Goal: Task Accomplishment & Management: Complete application form

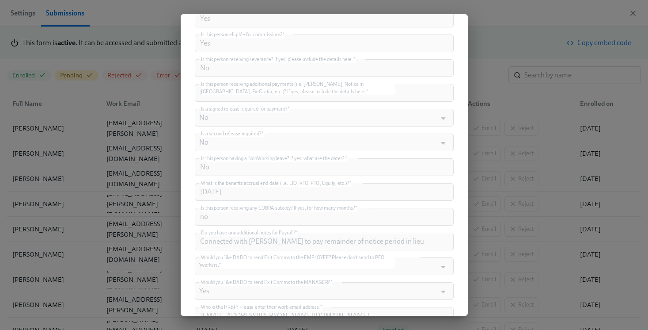
scroll to position [517, 0]
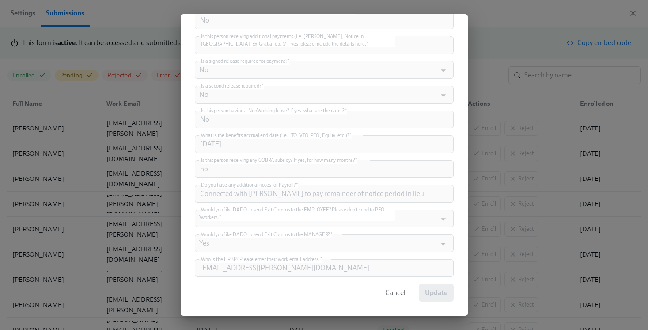
click at [387, 299] on button "Cancel" at bounding box center [395, 293] width 33 height 18
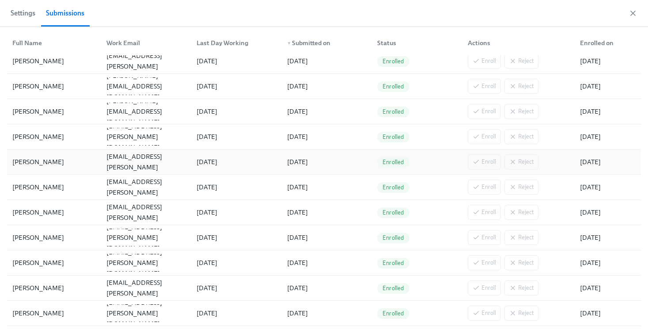
scroll to position [0, 0]
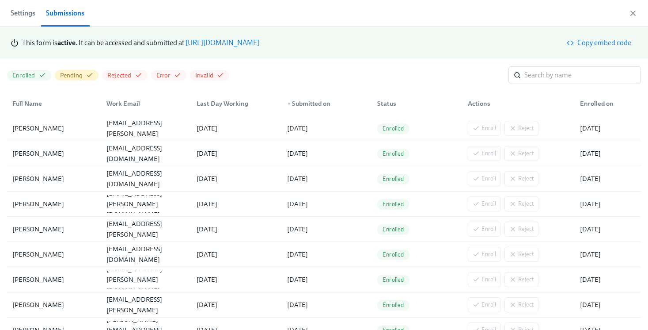
click at [259, 46] on link "[URL][DOMAIN_NAME]" at bounding box center [223, 42] width 74 height 8
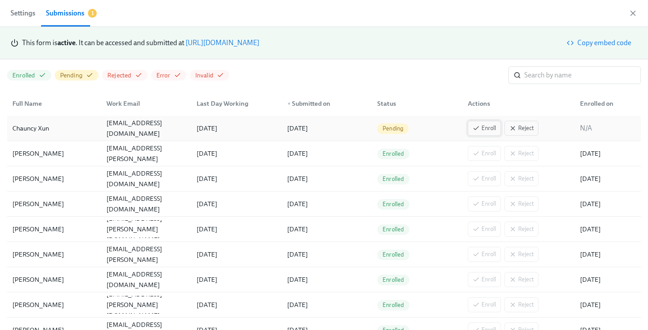
click at [474, 131] on icon "button" at bounding box center [476, 128] width 7 height 7
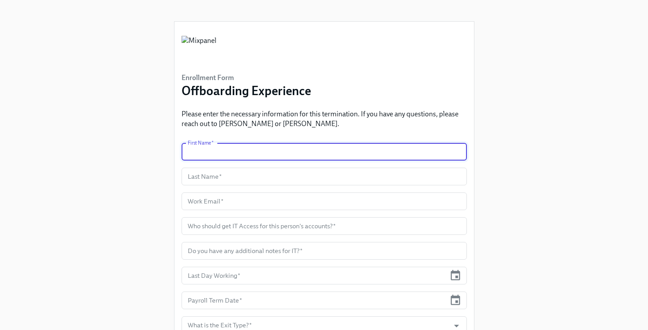
click at [268, 147] on input "text" at bounding box center [324, 152] width 285 height 18
paste input "Chauncy Xun"
drag, startPoint x: 213, startPoint y: 152, endPoint x: 241, endPoint y: 152, distance: 27.8
click at [241, 152] on input "Chauncy Xun" at bounding box center [324, 152] width 285 height 18
type input "Chauncy"
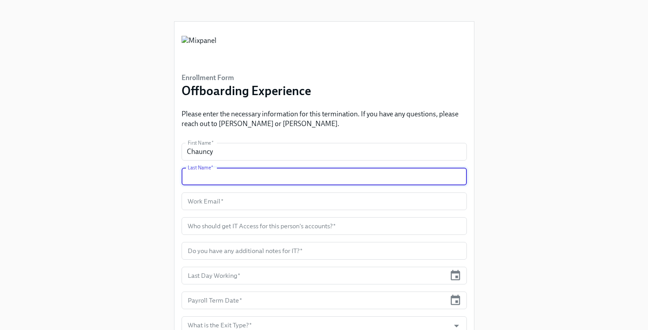
click at [233, 174] on input "text" at bounding box center [324, 176] width 285 height 18
paste input "Xun"
type input "Xun"
click at [330, 205] on input "text" at bounding box center [324, 201] width 285 height 18
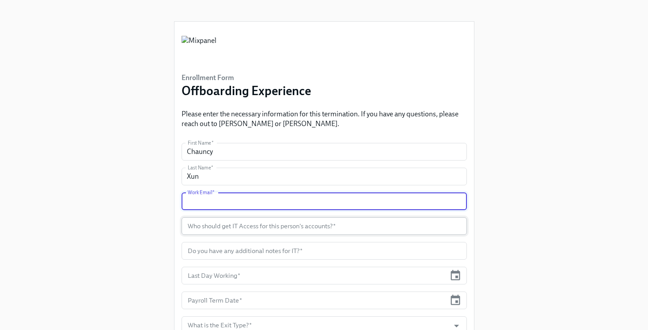
paste input "[EMAIL_ADDRESS][DOMAIN_NAME]"
type input "[EMAIL_ADDRESS][DOMAIN_NAME]"
click at [378, 229] on input "text" at bounding box center [324, 226] width 285 height 18
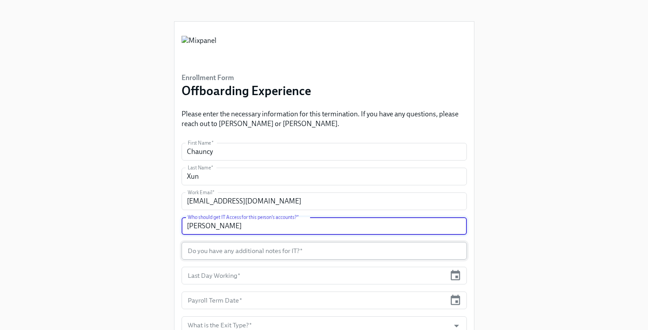
type input "Nishit Shah"
click at [212, 245] on input "text" at bounding box center [324, 251] width 285 height 18
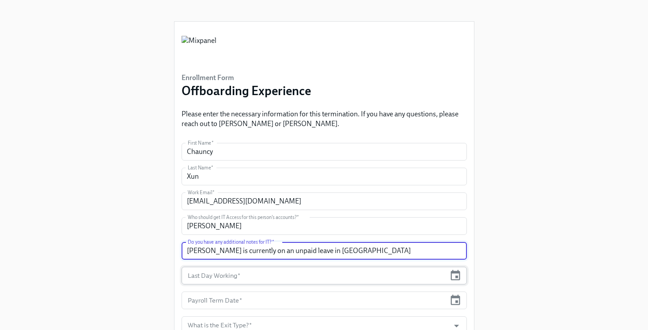
type input "Nishit is currently on an unpaid leave in China"
click at [232, 277] on input "text" at bounding box center [314, 275] width 265 height 18
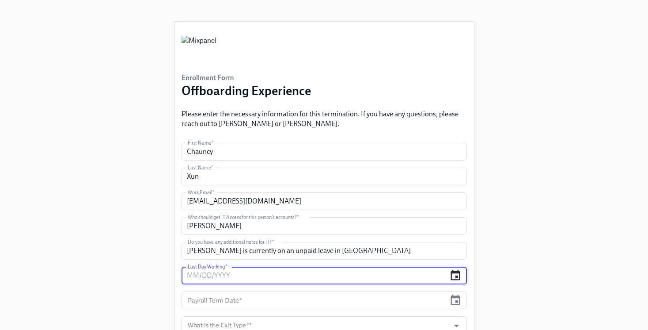
click at [453, 277] on icon "button" at bounding box center [455, 275] width 12 height 12
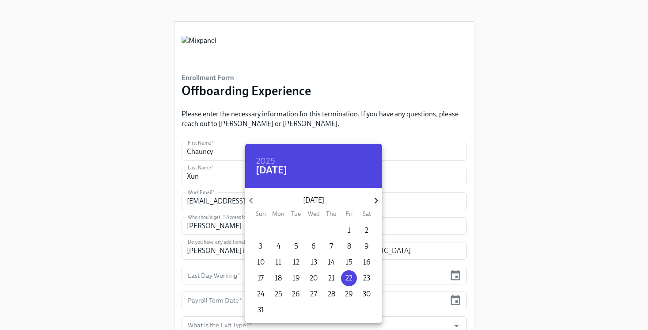
click at [370, 202] on icon "button" at bounding box center [376, 200] width 12 height 12
click at [348, 261] on p "19" at bounding box center [350, 262] width 8 height 10
type input "[DATE]"
click at [122, 219] on div at bounding box center [324, 165] width 648 height 330
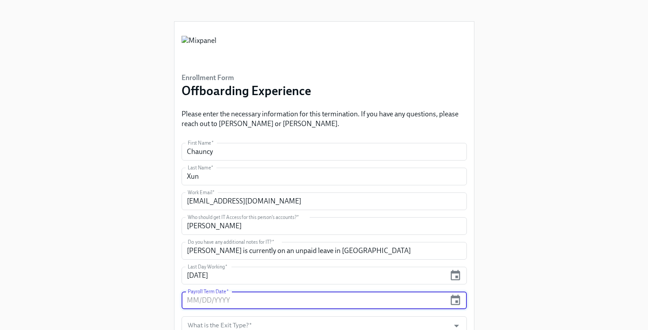
click at [319, 294] on input "text" at bounding box center [314, 300] width 265 height 18
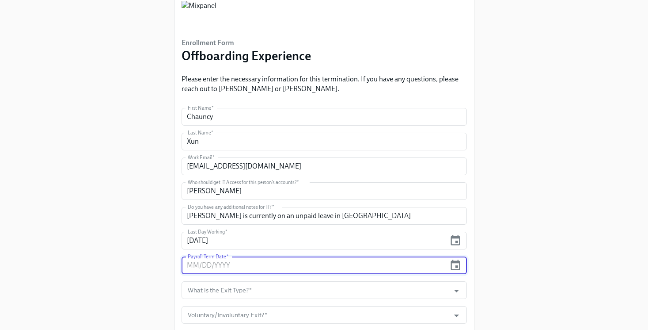
scroll to position [42, 0]
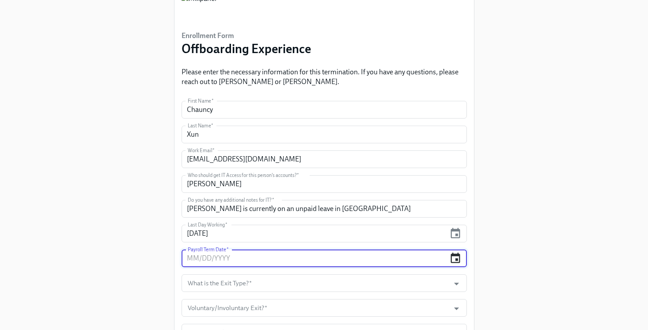
click at [456, 255] on icon "button" at bounding box center [455, 257] width 9 height 10
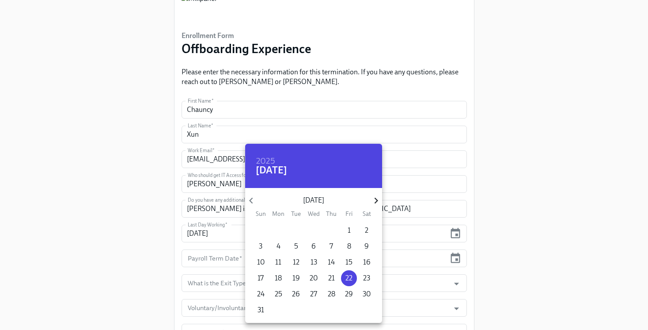
click at [372, 197] on icon "button" at bounding box center [376, 200] width 12 height 12
click at [345, 263] on span "19" at bounding box center [349, 262] width 16 height 10
type input "[DATE]"
click at [217, 277] on div at bounding box center [324, 165] width 648 height 330
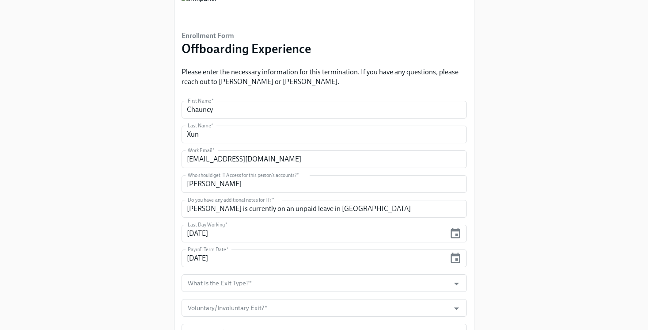
click at [221, 281] on div "2025 Fri, Sep 19 September 2025 Sun Mon Tue Wed Thu Fri Sat 31 1 2 3 4 5 6 7 8 …" at bounding box center [324, 165] width 648 height 330
click at [225, 283] on input "What is the Exit Type?   *" at bounding box center [316, 283] width 260 height 18
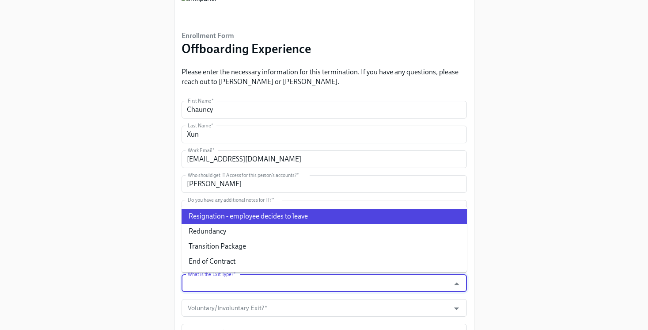
click at [246, 216] on li "Resignation - employee decides to leave" at bounding box center [324, 216] width 285 height 15
type input "Resignation - employee decides to leave"
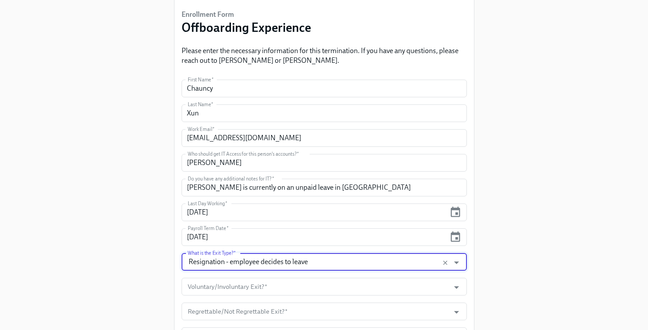
scroll to position [64, 0]
click at [235, 289] on input "Voluntary/Involuntary Exit?   *" at bounding box center [316, 286] width 260 height 18
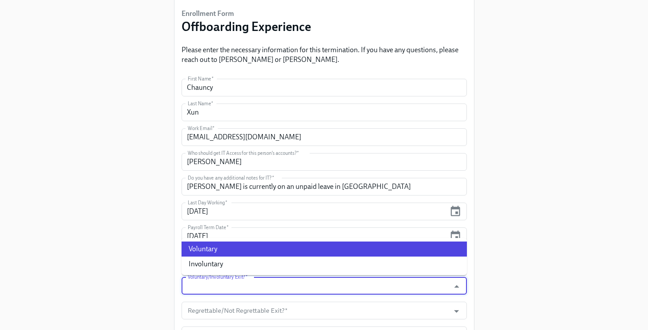
click at [237, 250] on li "Voluntary" at bounding box center [324, 248] width 285 height 15
type input "Voluntary"
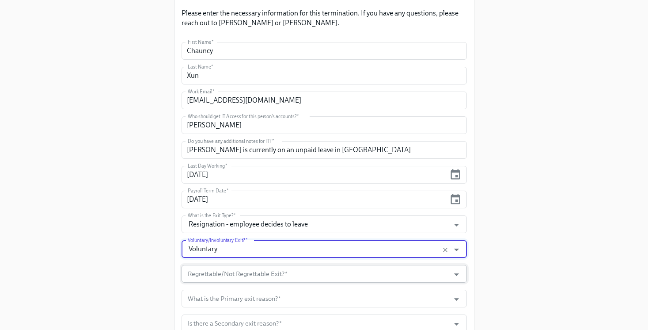
scroll to position [100, 0]
click at [235, 269] on input "Regrettable/Not Regrettable Exit?   *" at bounding box center [316, 274] width 260 height 18
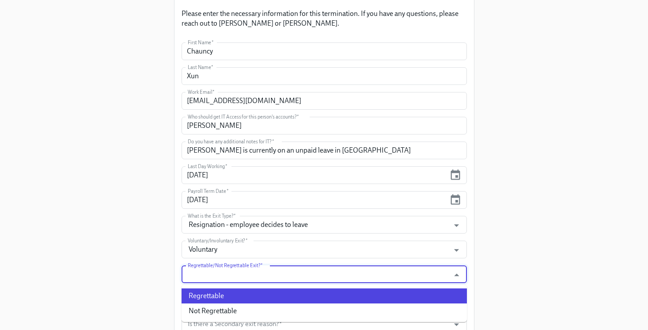
click at [234, 296] on li "Regrettable" at bounding box center [324, 295] width 285 height 15
type input "Regrettable"
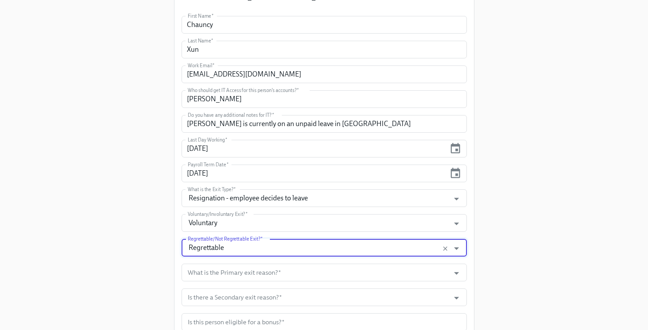
scroll to position [128, 0]
click at [221, 274] on input "What is the Primary exit reason?   *" at bounding box center [316, 271] width 260 height 18
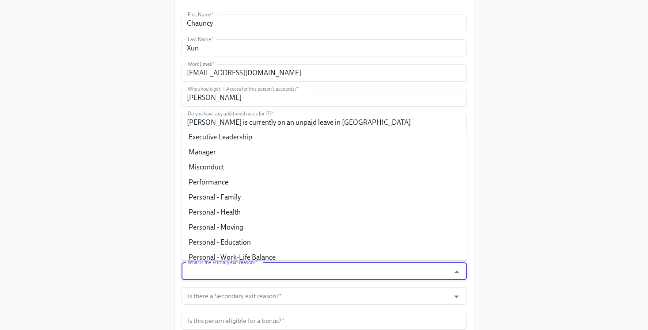
scroll to position [87, 0]
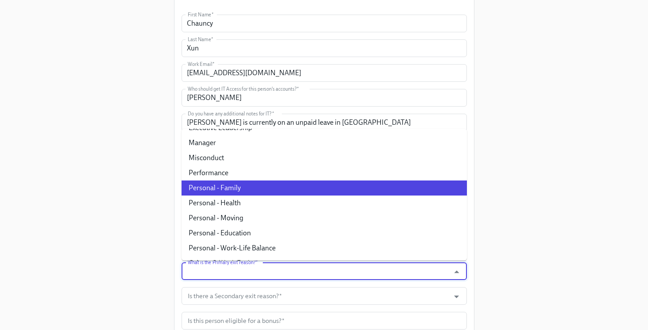
click at [270, 187] on li "Personal - Family" at bounding box center [324, 187] width 285 height 15
type input "Personal - Family"
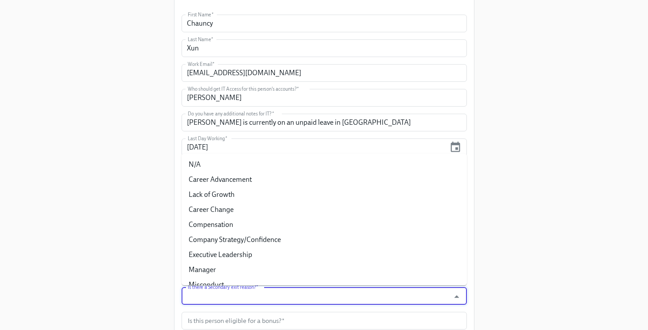
click at [267, 293] on input "Is there a Secondary exit reason?   *" at bounding box center [316, 296] width 260 height 18
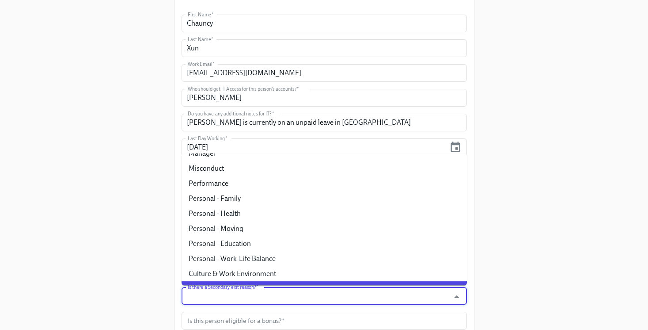
scroll to position [105, 0]
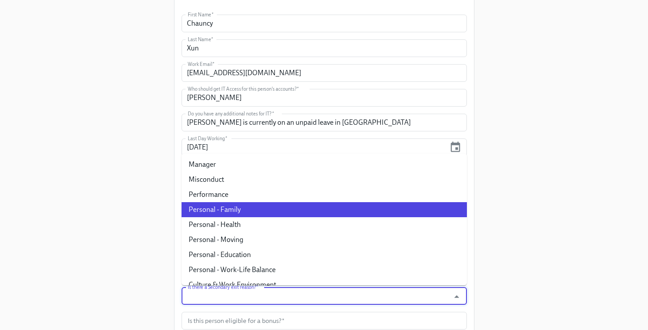
click at [260, 214] on li "Personal - Family" at bounding box center [324, 209] width 285 height 15
type input "Personal - Family"
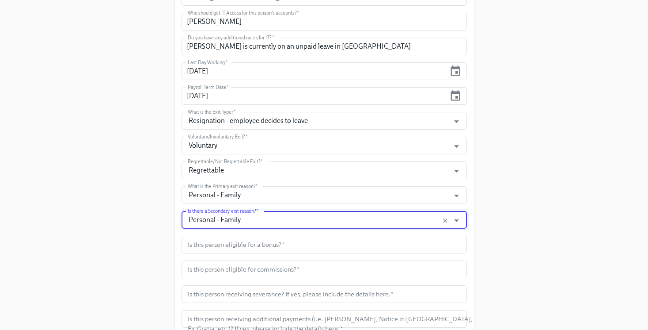
scroll to position [219, 0]
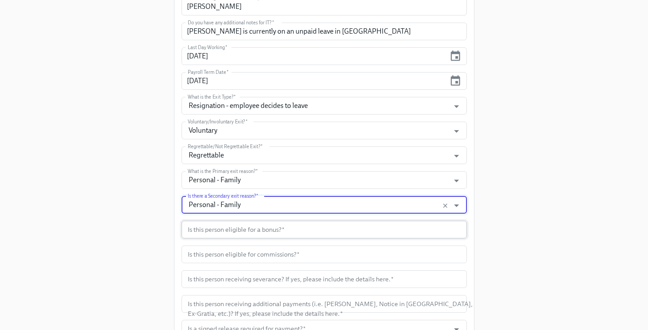
click at [264, 234] on input "text" at bounding box center [324, 229] width 285 height 18
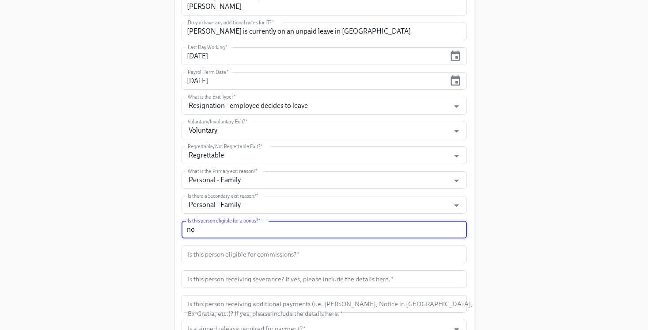
type input "n"
paste input "Aug 4th"
type input "Started unpaid leave Aug 4th"
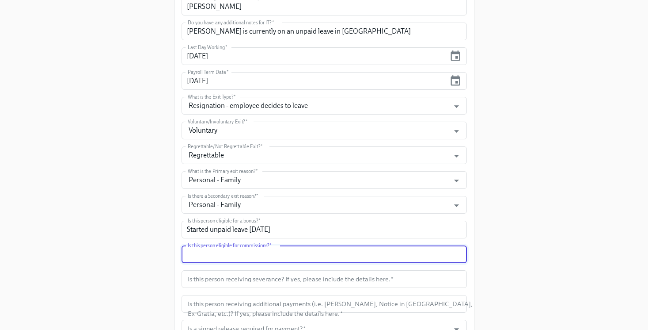
click at [236, 258] on input "text" at bounding box center [324, 254] width 285 height 18
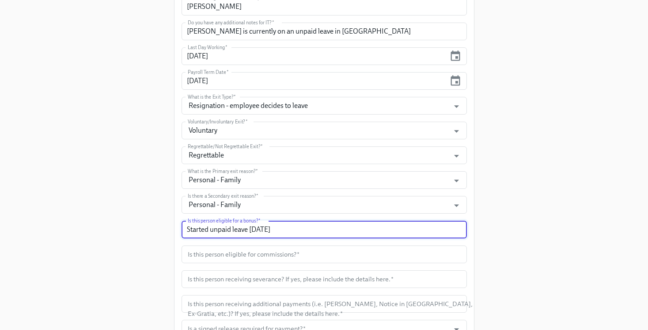
click at [230, 232] on input "Started unpaid leave Aug 4th" at bounding box center [324, 229] width 285 height 18
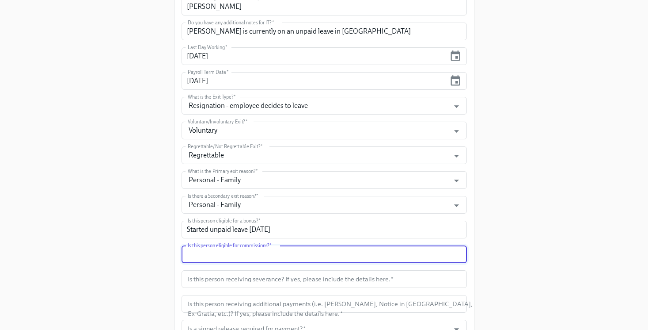
click at [239, 256] on input "text" at bounding box center [324, 254] width 285 height 18
paste input "Started unpaid leave Aug 4th"
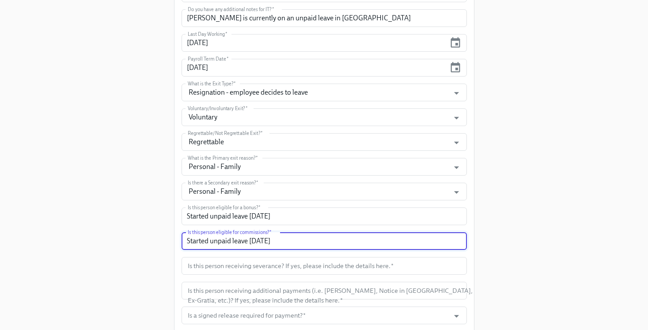
scroll to position [237, 0]
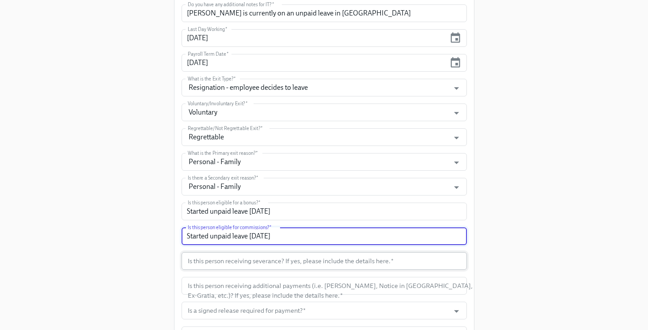
type input "Started unpaid leave Aug 4th"
click at [241, 262] on input "text" at bounding box center [324, 261] width 285 height 18
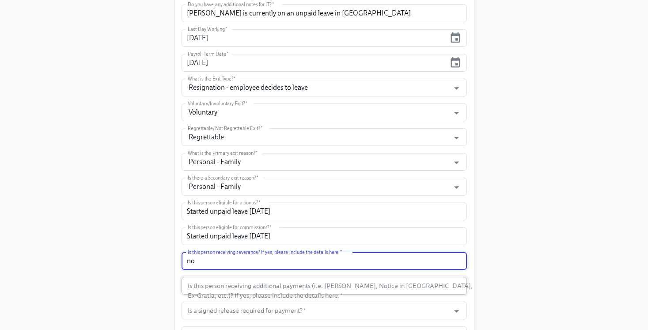
type input "no"
click at [248, 283] on input "text" at bounding box center [324, 286] width 285 height 18
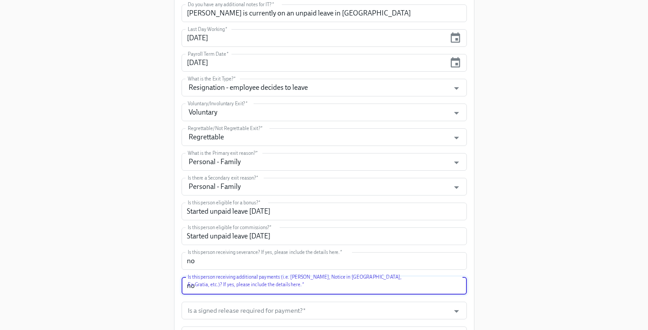
scroll to position [252, 0]
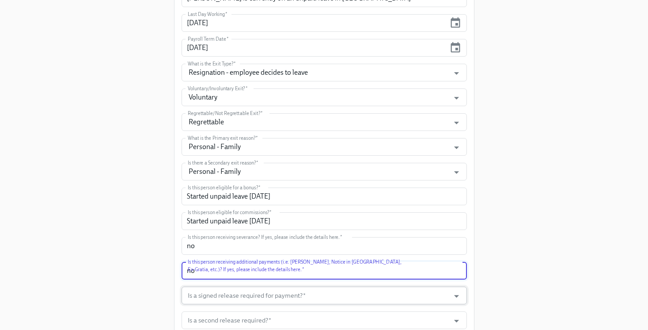
type input "no"
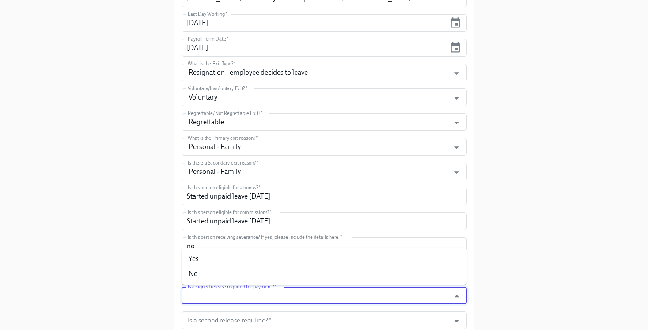
click at [249, 298] on input "Is a signed release required for payment?   *" at bounding box center [316, 295] width 260 height 18
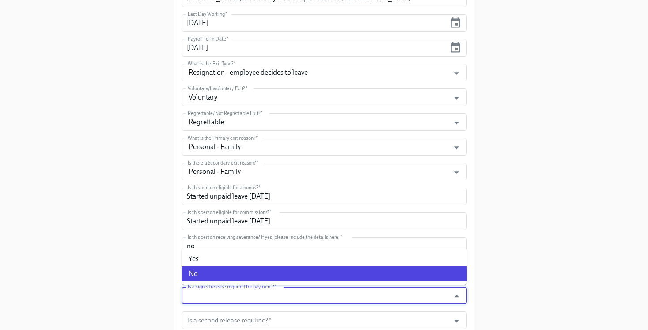
click at [229, 269] on li "No" at bounding box center [324, 273] width 285 height 15
type input "No"
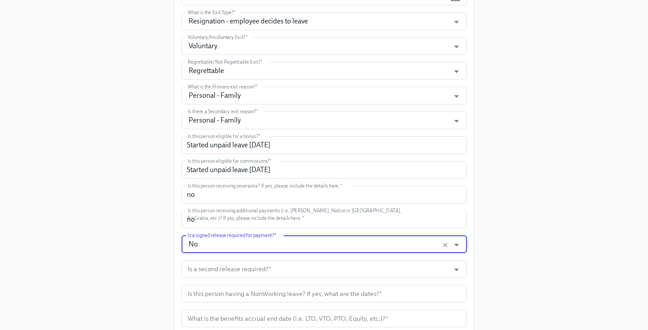
scroll to position [311, 0]
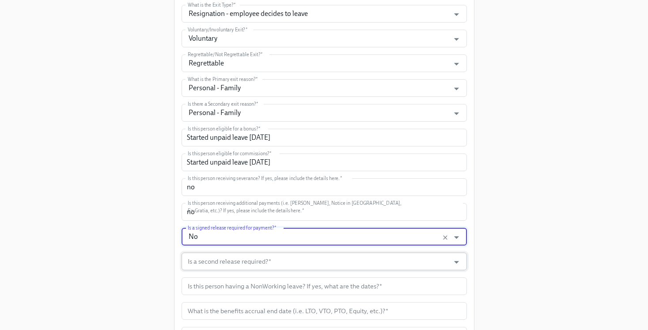
click at [226, 266] on input "Is a second release required?   *" at bounding box center [316, 261] width 260 height 18
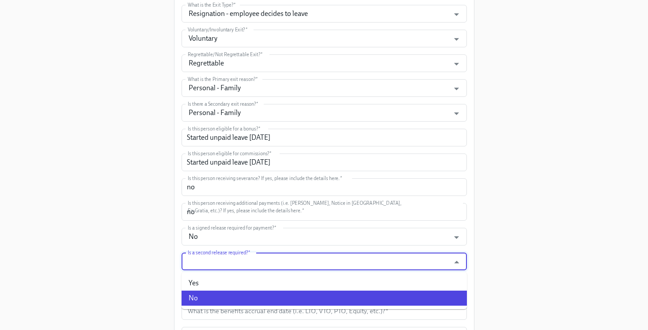
click at [228, 296] on li "No" at bounding box center [324, 297] width 285 height 15
type input "No"
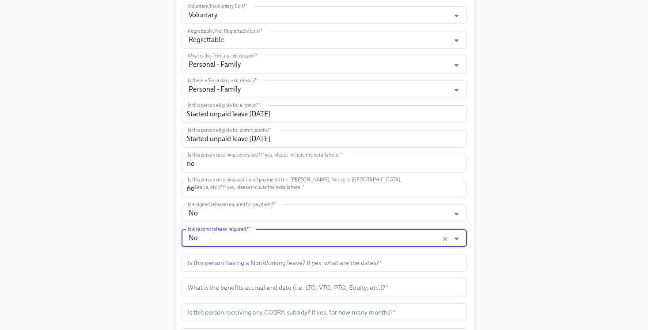
scroll to position [338, 0]
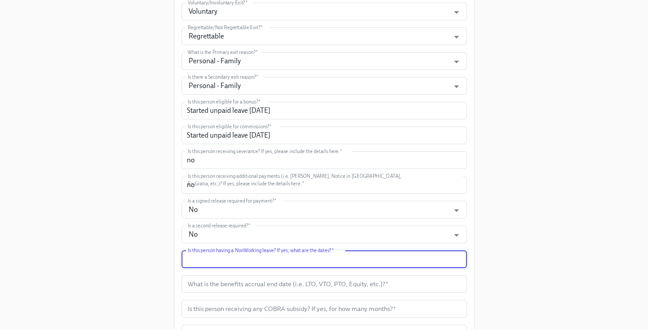
click at [233, 263] on input "text" at bounding box center [324, 259] width 285 height 18
paste input "Started unpaid leave Aug 4th"
type input "Started unpaid leave Aug 4th"
click at [127, 284] on div "Enrollment Form Offboarding Experience Please enter the necessary information f…" at bounding box center [324, 59] width 620 height 794
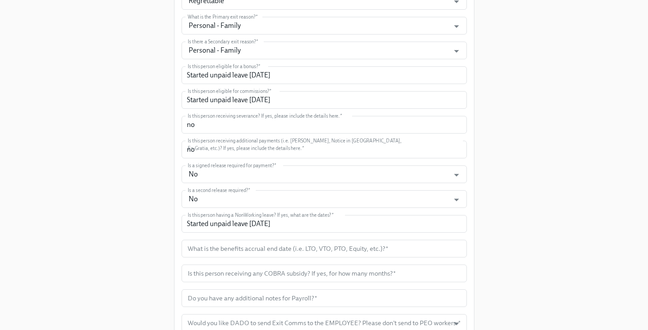
scroll to position [381, 0]
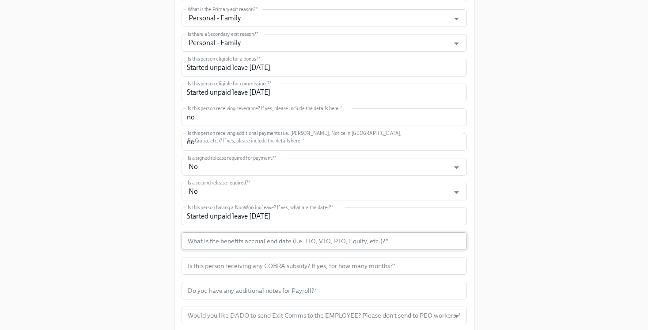
click at [242, 244] on input "text" at bounding box center [324, 241] width 285 height 18
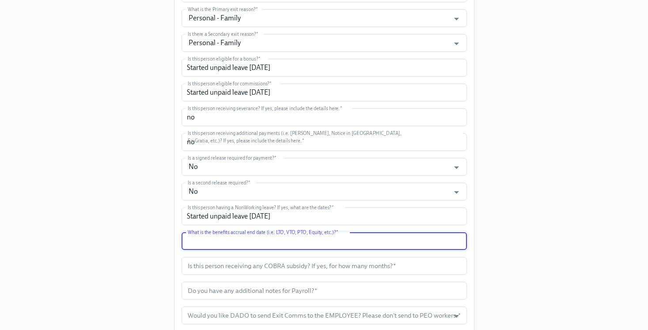
paste input "Started unpaid leave Aug 4th"
type input "Started unpaid leave Aug 4th"
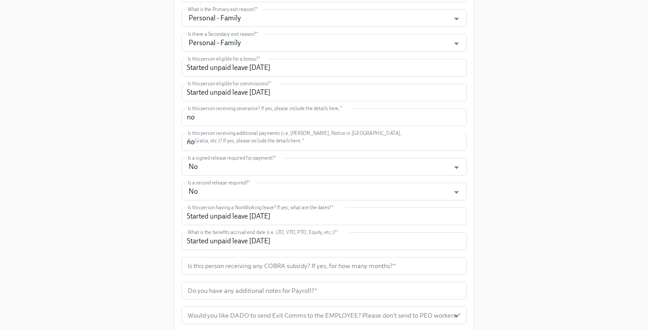
click at [131, 230] on div "Enrollment Form Offboarding Experience Please enter the necessary information f…" at bounding box center [324, 16] width 620 height 794
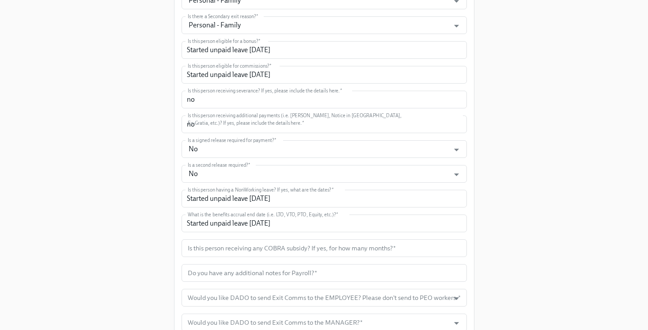
scroll to position [402, 0]
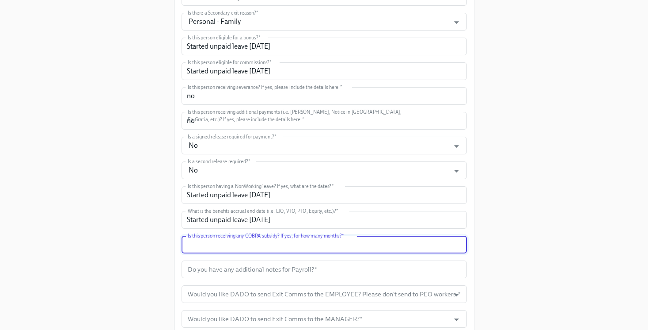
click at [217, 241] on input "text" at bounding box center [324, 244] width 285 height 18
type input "no"
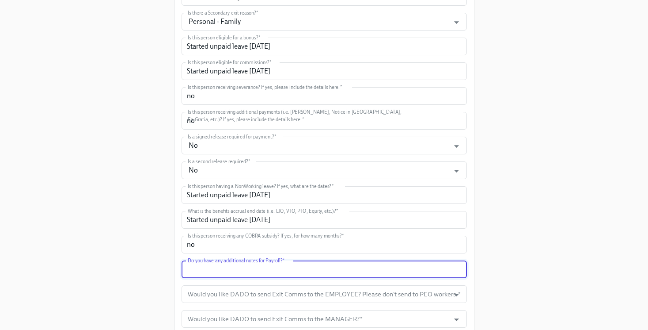
click at [228, 261] on input "text" at bounding box center [324, 269] width 285 height 18
paste input "Started unpaid leave Aug 4th"
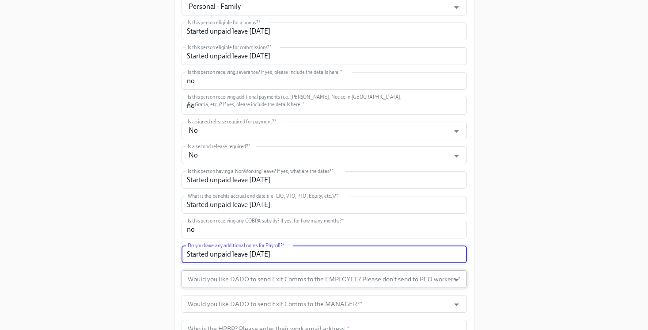
type input "Started unpaid leave Aug 4th"
click at [234, 283] on input "Would you like DADO to send Exit Comms to the EMPLOYEE? Please don't send to PE…" at bounding box center [316, 279] width 260 height 18
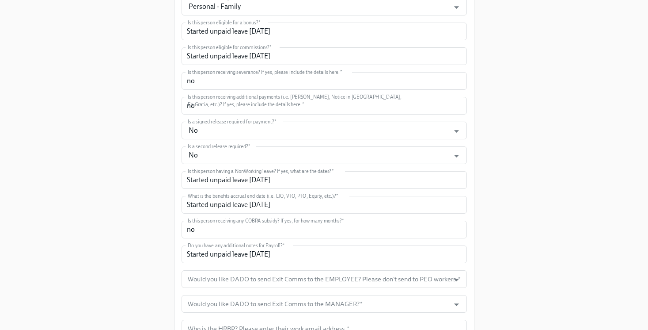
click at [218, 287] on input "Would you like DADO to send Exit Comms to the EMPLOYEE? Please don't send to PE…" at bounding box center [316, 279] width 260 height 18
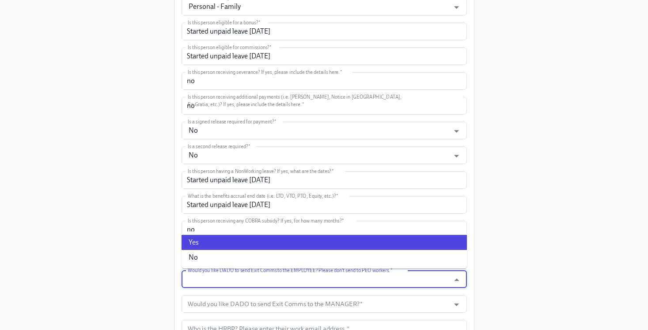
click at [216, 241] on li "Yes" at bounding box center [324, 242] width 285 height 15
type input "Yes"
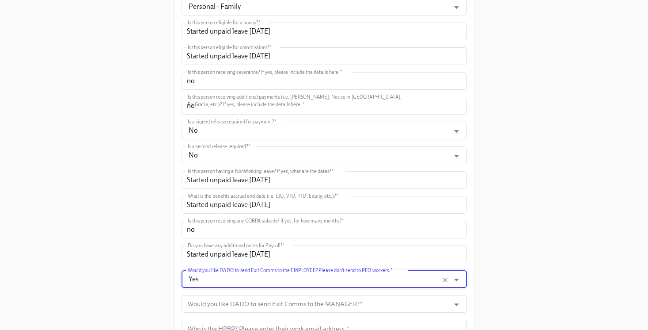
scroll to position [492, 0]
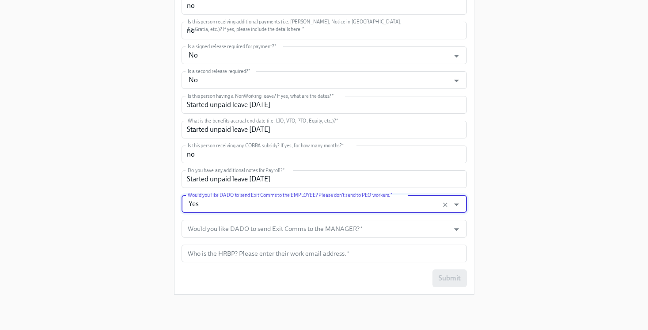
click at [213, 234] on input "Would you like DADO to send Exit Comms to the MANAGER?   *" at bounding box center [316, 229] width 260 height 18
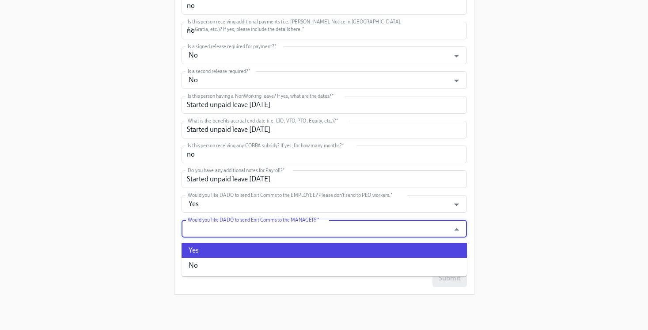
click at [207, 255] on li "Yes" at bounding box center [324, 250] width 285 height 15
type input "Yes"
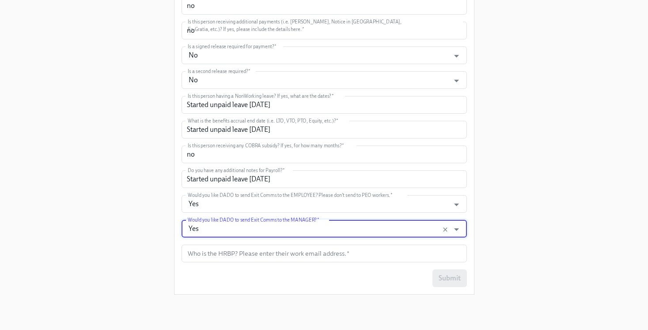
click at [207, 255] on input "text" at bounding box center [324, 253] width 285 height 18
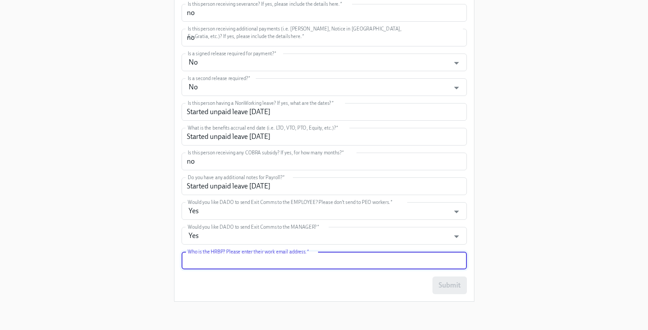
scroll to position [485, 0]
click at [216, 265] on input "text" at bounding box center [324, 260] width 285 height 18
type input "[EMAIL_ADDRESS][PERSON_NAME][DOMAIN_NAME]"
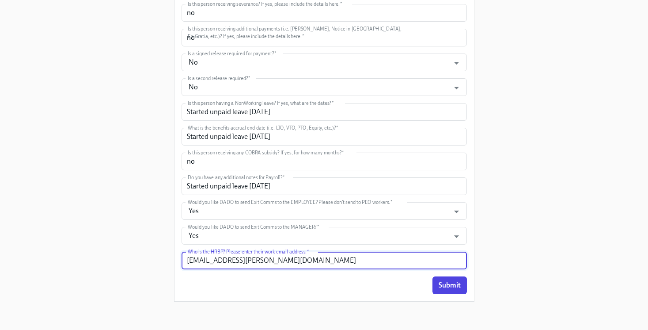
click at [290, 285] on div "Submit" at bounding box center [324, 285] width 285 height 18
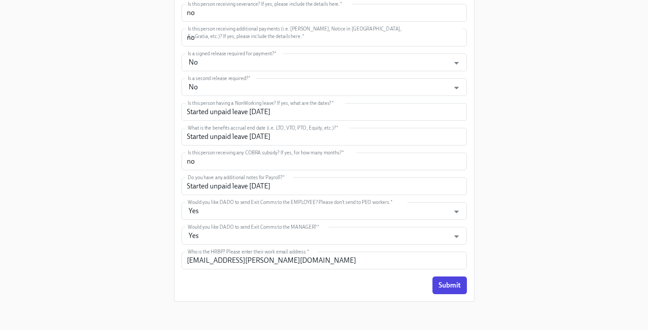
click at [455, 281] on span "Submit" at bounding box center [450, 285] width 22 height 9
